Goal: Task Accomplishment & Management: Manage account settings

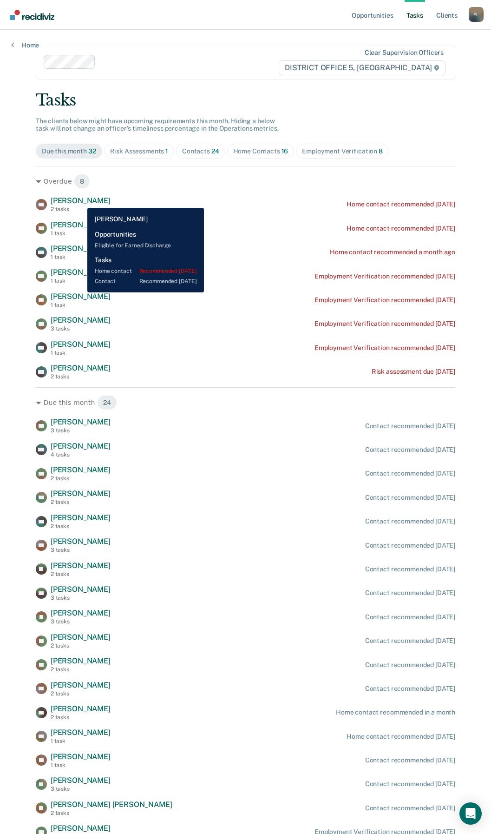
click at [80, 201] on span "[PERSON_NAME]" at bounding box center [81, 200] width 60 height 9
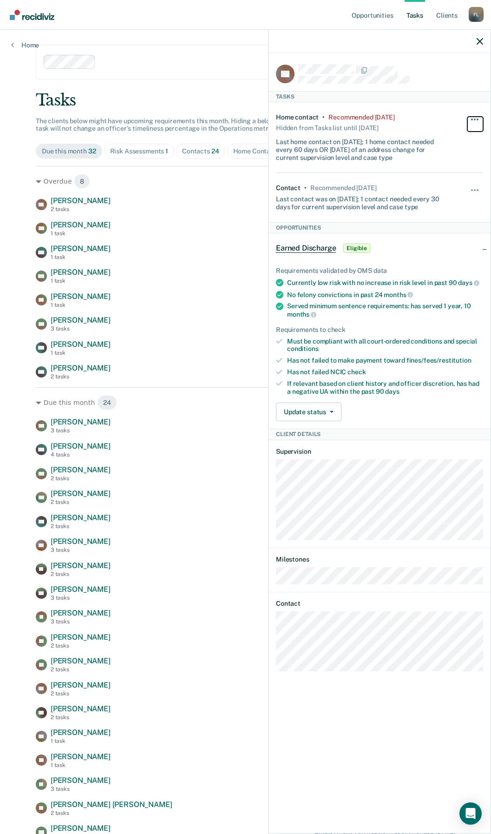
click at [480, 118] on button "button" at bounding box center [475, 124] width 16 height 15
click at [443, 197] on button "90 days" at bounding box center [449, 193] width 67 height 15
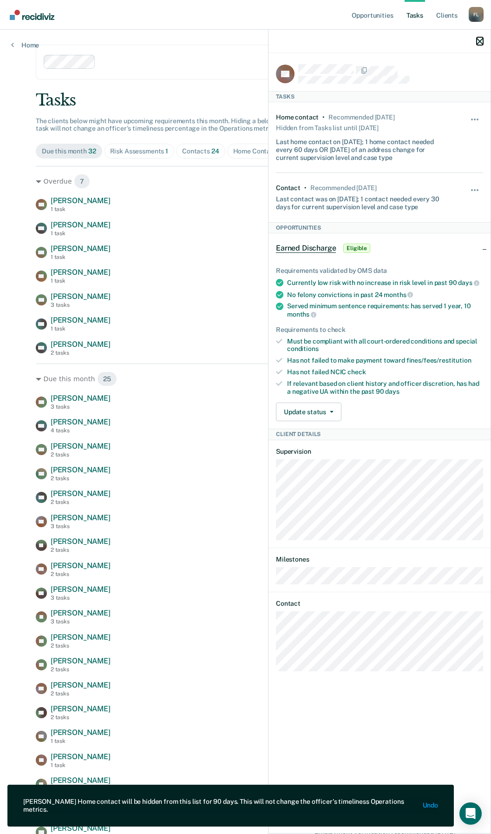
click at [483, 38] on icon "button" at bounding box center [480, 41] width 7 height 7
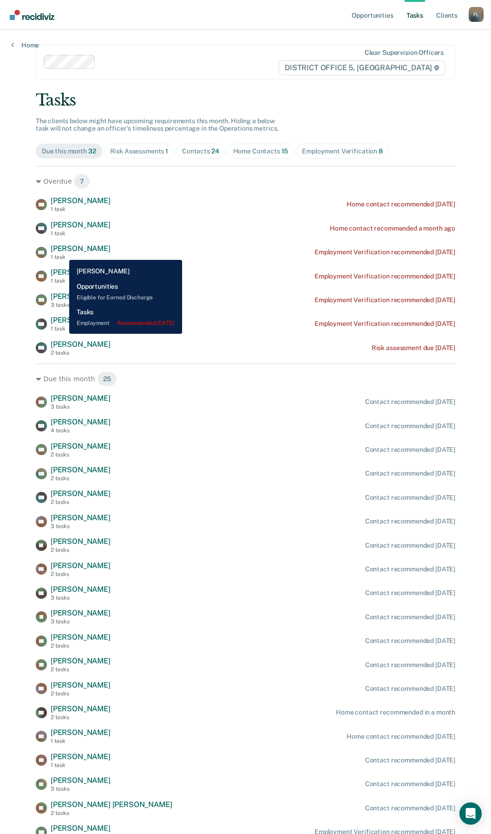
click at [62, 253] on div "[PERSON_NAME] 1 task" at bounding box center [81, 252] width 60 height 16
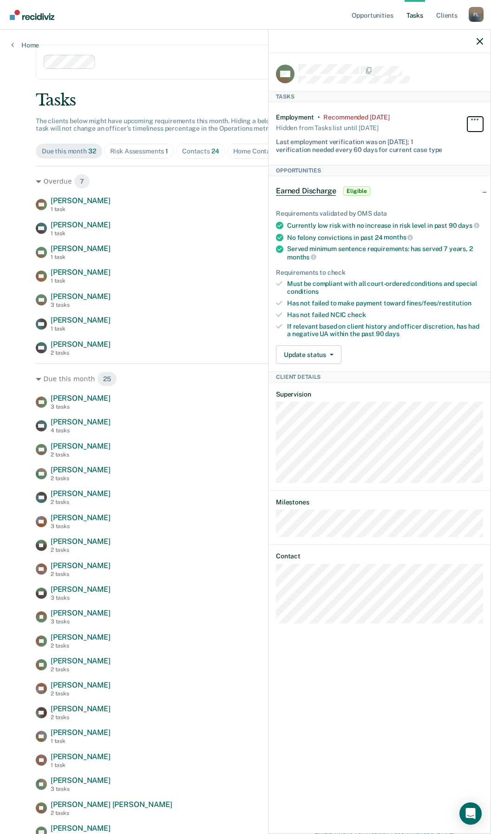
click at [473, 121] on button "button" at bounding box center [475, 124] width 16 height 15
click at [434, 198] on button "90 days" at bounding box center [449, 193] width 67 height 15
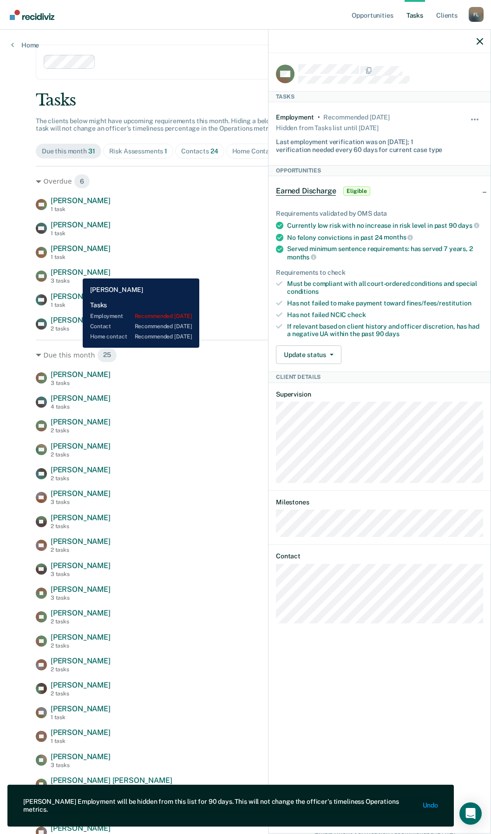
click at [76, 271] on span "[PERSON_NAME]" at bounding box center [81, 272] width 60 height 9
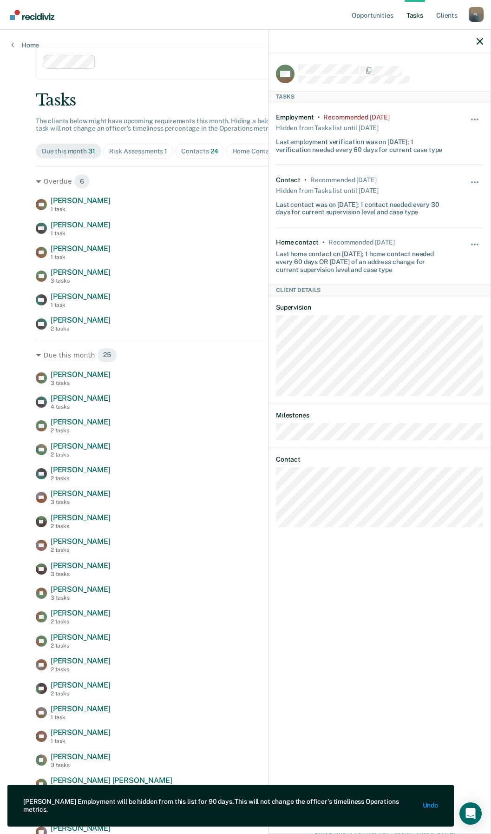
click at [243, 307] on div "CW [PERSON_NAME] 1 task Employment Verification recommended [DATE]" at bounding box center [246, 300] width 420 height 16
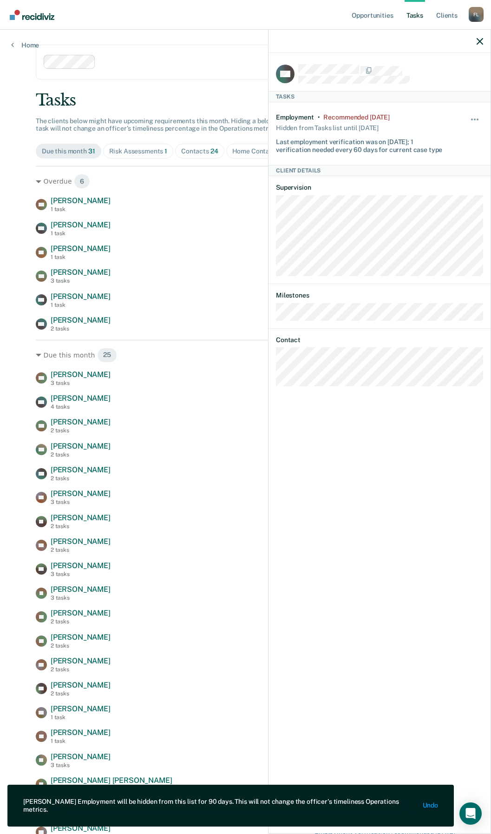
click at [484, 39] on div at bounding box center [380, 41] width 222 height 23
click at [479, 39] on icon "button" at bounding box center [480, 41] width 7 height 7
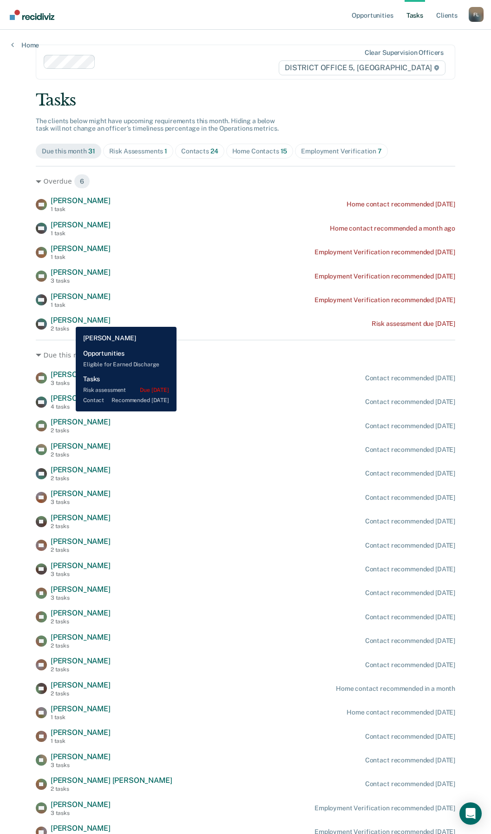
click at [69, 320] on span "[PERSON_NAME]" at bounding box center [81, 320] width 60 height 9
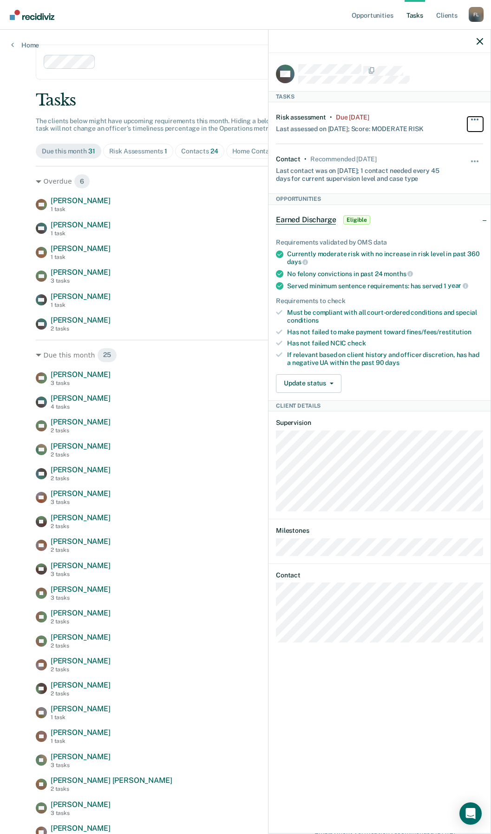
click at [477, 117] on button "button" at bounding box center [475, 124] width 16 height 15
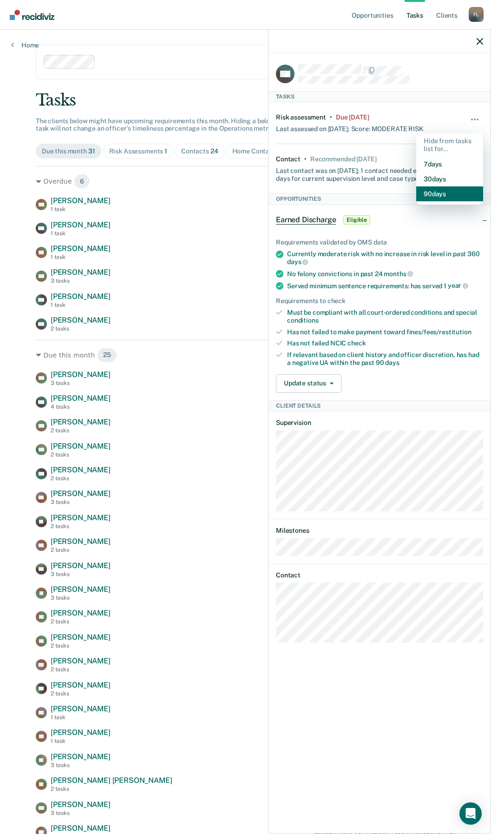
click at [444, 191] on button "90 days" at bounding box center [449, 193] width 67 height 15
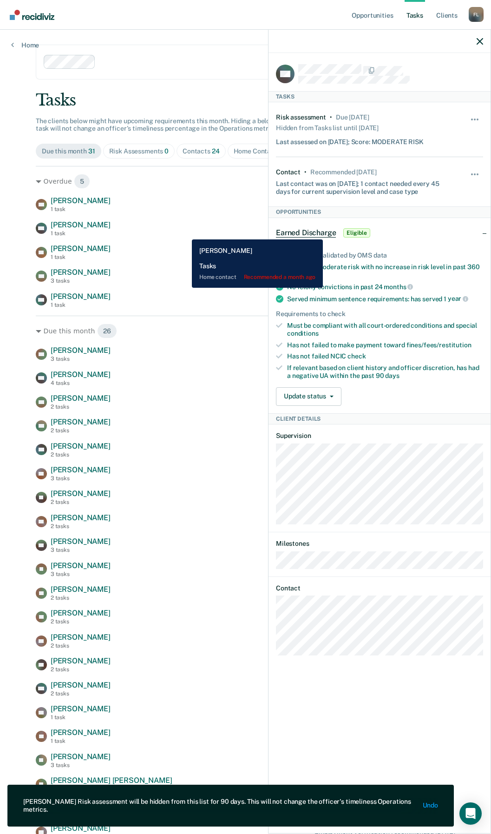
click at [185, 232] on div "AM [PERSON_NAME] 1 task Home contact recommended a month ago" at bounding box center [246, 228] width 420 height 16
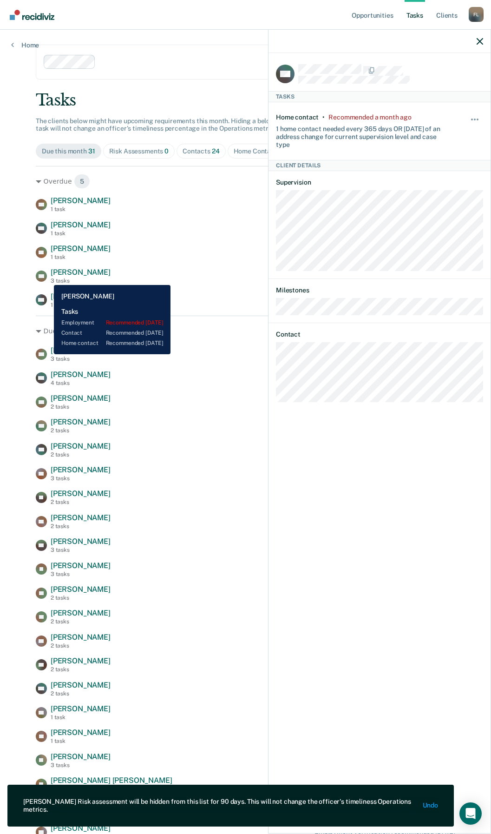
click at [47, 278] on div "[PERSON_NAME] 3 tasks" at bounding box center [73, 276] width 75 height 16
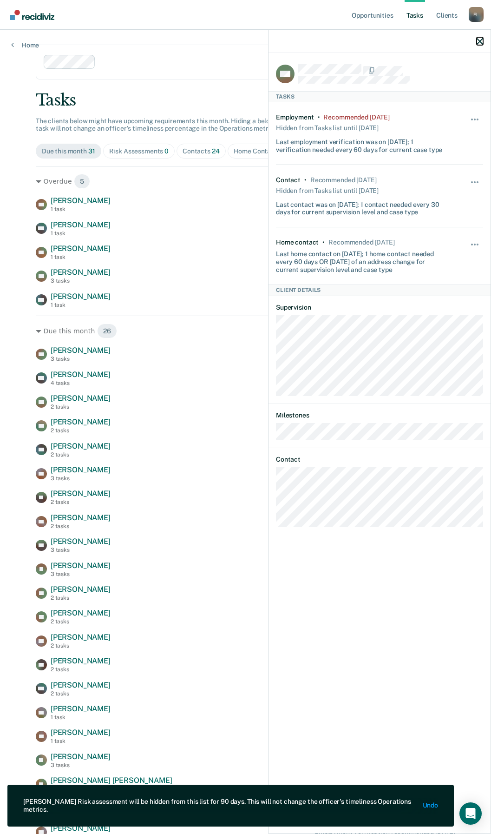
click at [477, 39] on icon "button" at bounding box center [480, 41] width 7 height 7
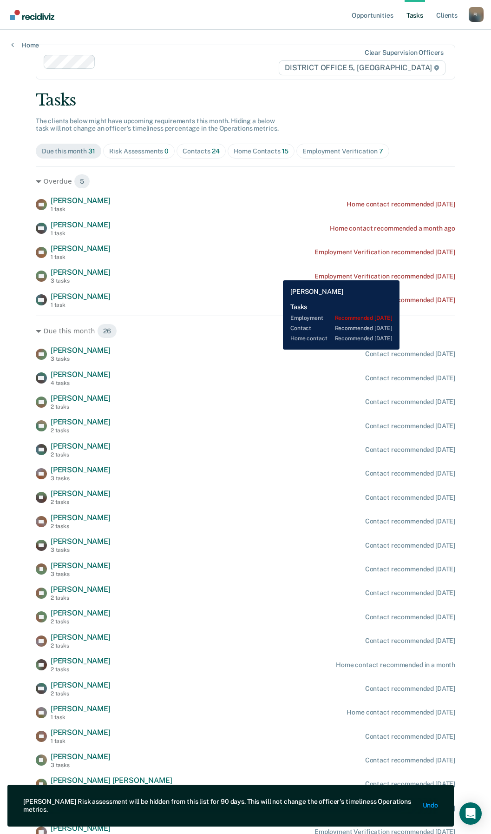
click at [410, 273] on div "Employment Verification recommended [DATE]" at bounding box center [385, 276] width 141 height 8
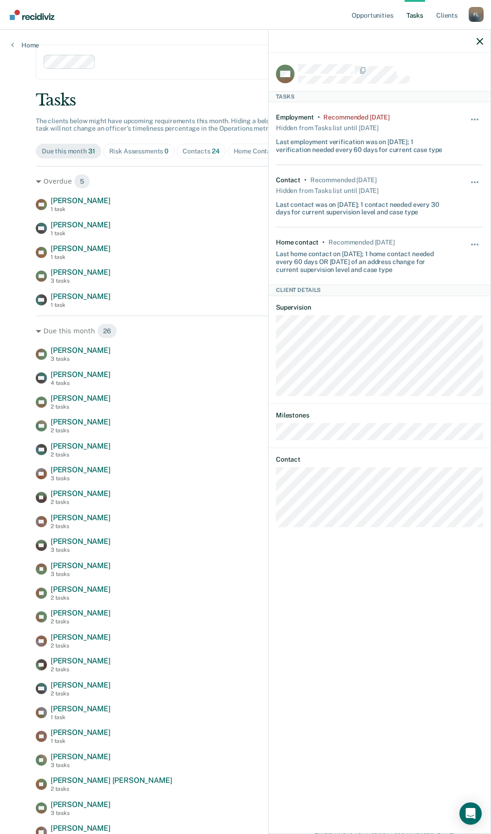
click at [475, 114] on div "Hide from tasks list for... 7 days 30 days 90 days" at bounding box center [475, 133] width 16 height 40
click at [475, 119] on span "button" at bounding box center [475, 119] width 2 height 2
click at [441, 186] on button "90 days" at bounding box center [449, 193] width 67 height 15
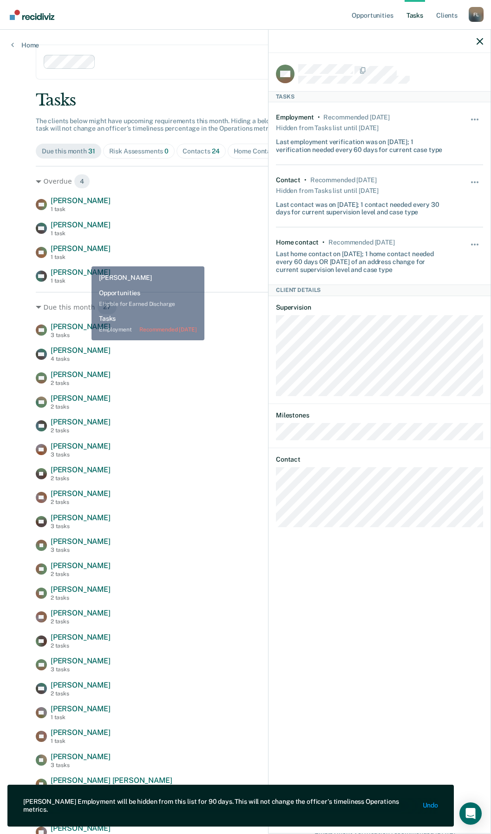
click at [136, 262] on div "TM [PERSON_NAME] 1 task Home contact recommended [DATE] AM [PERSON_NAME] 1 task…" at bounding box center [246, 240] width 420 height 88
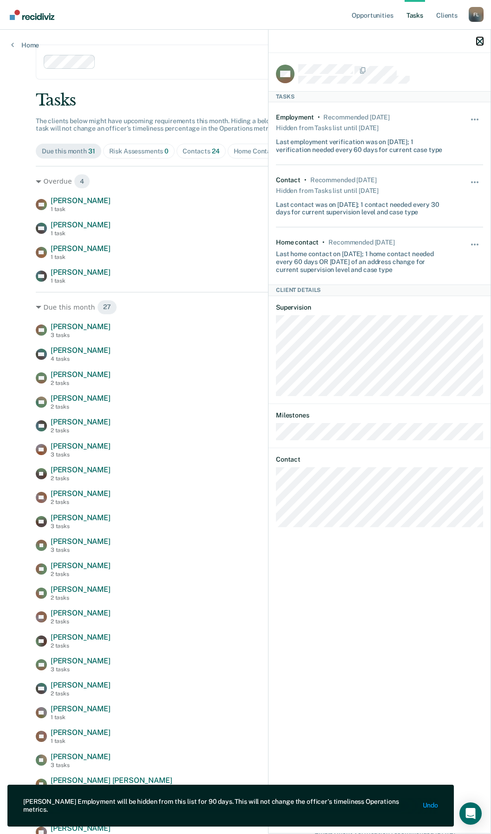
click at [480, 42] on icon "button" at bounding box center [480, 41] width 7 height 7
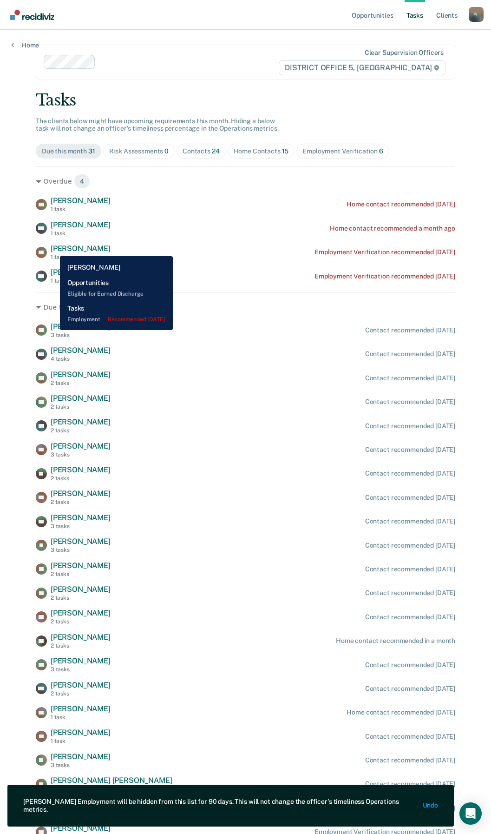
click at [54, 249] on span "[PERSON_NAME]" at bounding box center [81, 248] width 60 height 9
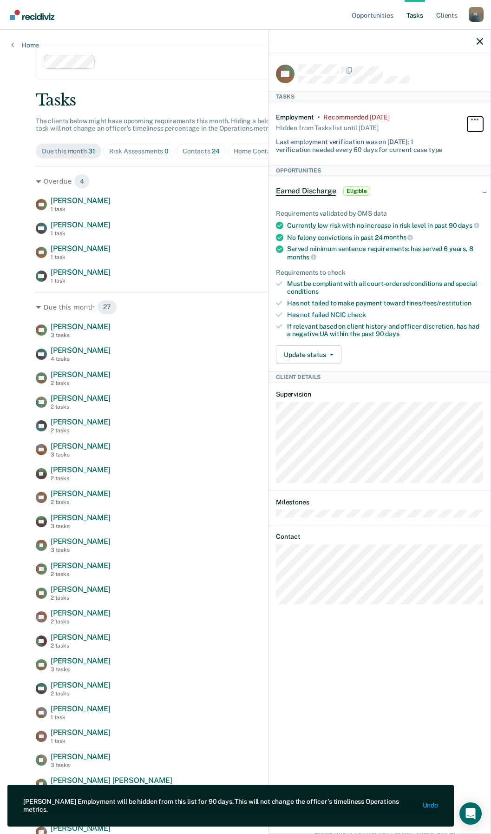
click at [475, 117] on button "button" at bounding box center [475, 124] width 16 height 15
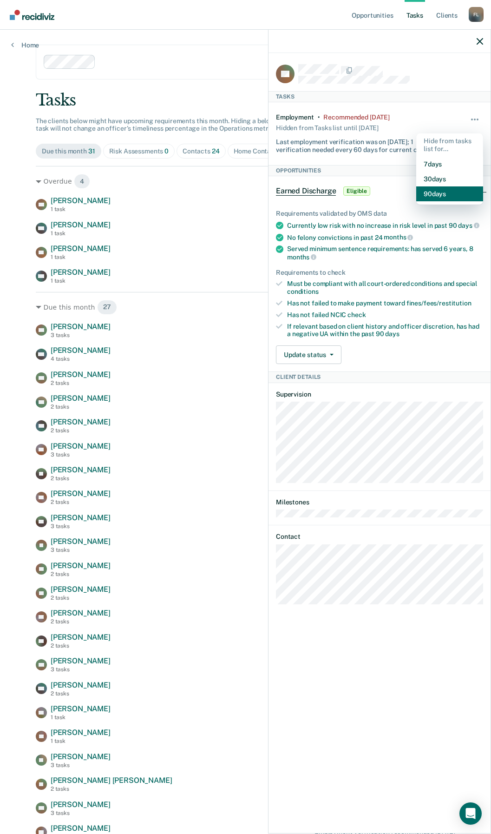
click at [430, 192] on button "90 days" at bounding box center [449, 193] width 67 height 15
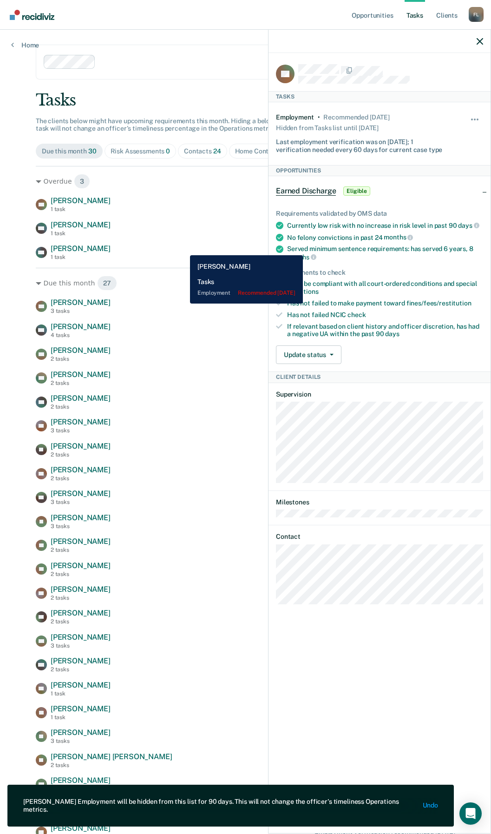
click at [173, 243] on div "TM [PERSON_NAME] 1 task Home contact recommended [DATE] AM [PERSON_NAME] 1 task…" at bounding box center [246, 228] width 420 height 64
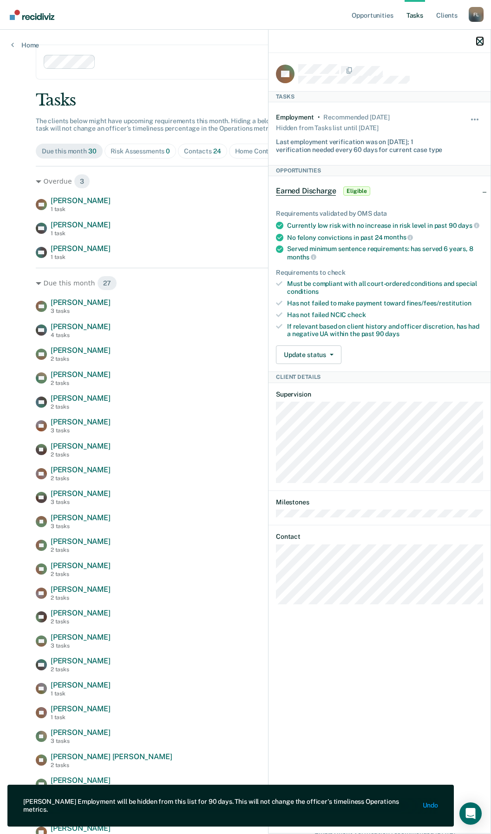
click at [477, 39] on icon "button" at bounding box center [480, 41] width 7 height 7
